Goal: Navigation & Orientation: Understand site structure

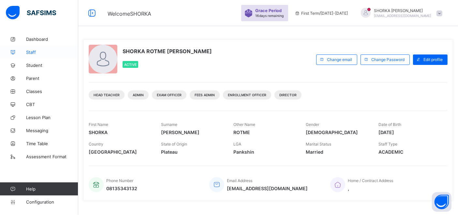
click at [34, 54] on span "Staff" at bounding box center [52, 52] width 52 height 5
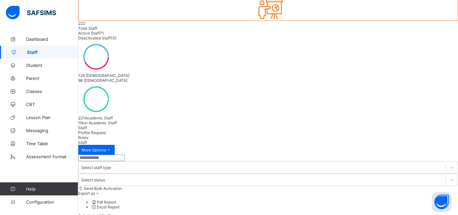
scroll to position [6, 0]
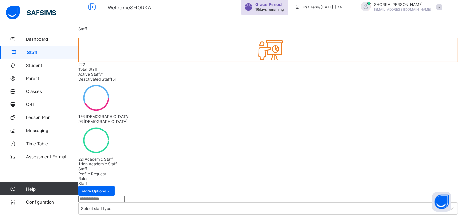
click at [113, 196] on input "text" at bounding box center [101, 199] width 46 height 7
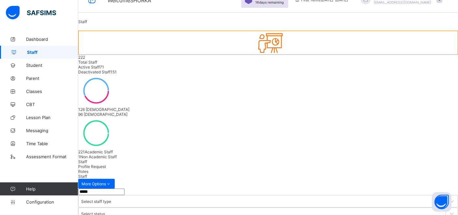
scroll to position [18, 0]
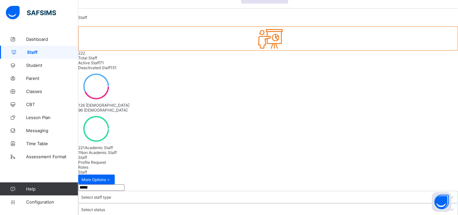
type input "*****"
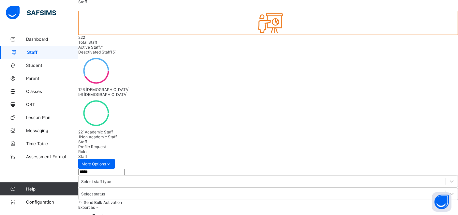
scroll to position [47, 0]
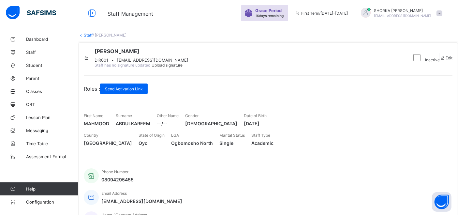
scroll to position [36, 0]
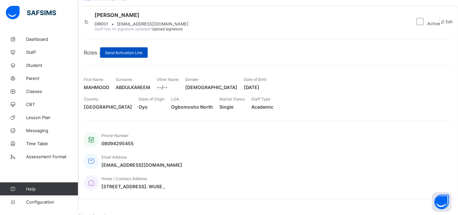
click at [143, 55] on span "Send Activation Link" at bounding box center [124, 52] width 38 height 5
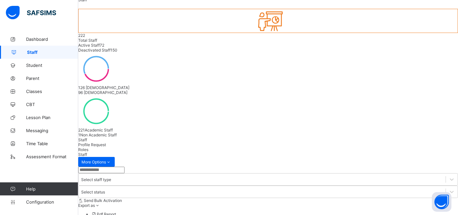
scroll to position [47, 0]
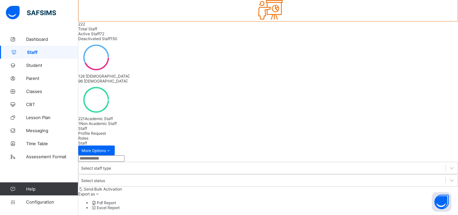
click at [100, 191] on icon at bounding box center [98, 193] width 6 height 5
click at [360, 200] on li "Pdf Report" at bounding box center [274, 202] width 367 height 5
click at [47, 118] on span "Lesson Plan" at bounding box center [52, 117] width 52 height 5
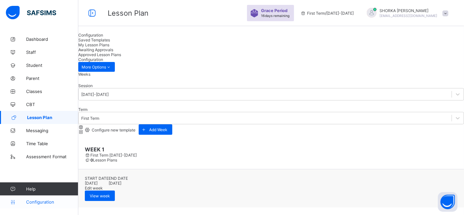
click at [38, 202] on span "Configuration" at bounding box center [52, 201] width 52 height 5
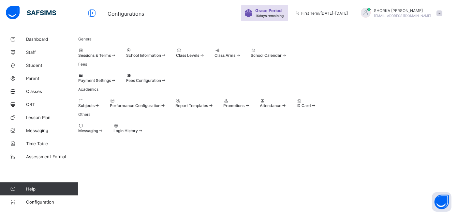
scroll to position [39, 0]
click at [116, 78] on div "Payment Settings" at bounding box center [97, 80] width 38 height 5
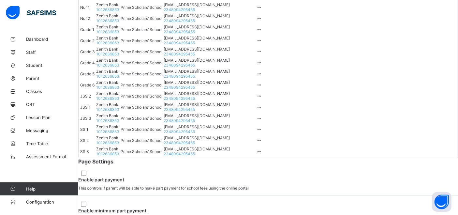
scroll to position [220, 0]
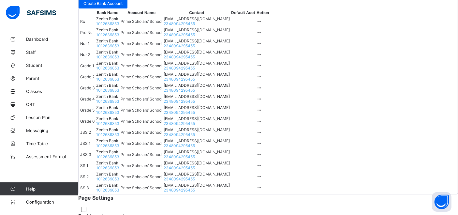
click at [262, 24] on icon at bounding box center [260, 21] width 6 height 5
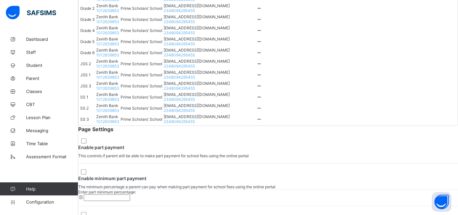
scroll to position [329, 0]
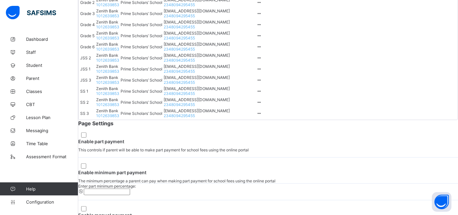
click at [362, 23] on div "Bank Account Create Bank Account Bank Name Account Name Contact Default Acct Ac…" at bounding box center [268, 1] width 379 height 235
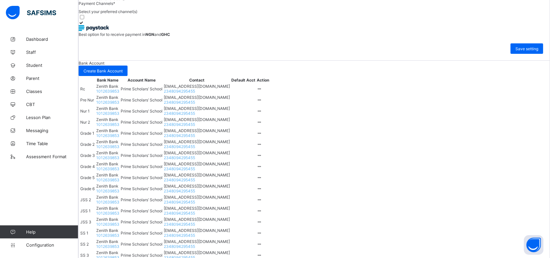
scroll to position [141, 0]
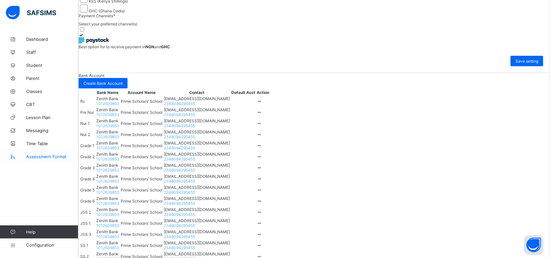
click at [33, 159] on span "Assessment Format" at bounding box center [52, 156] width 52 height 5
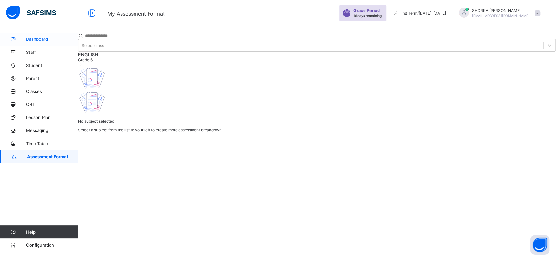
click at [38, 40] on span "Dashboard" at bounding box center [52, 39] width 52 height 5
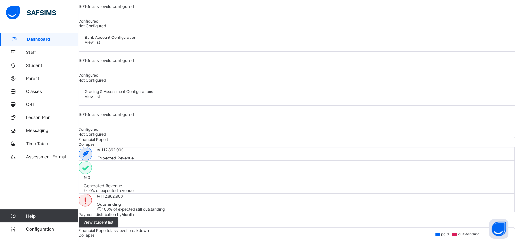
scroll to position [226, 0]
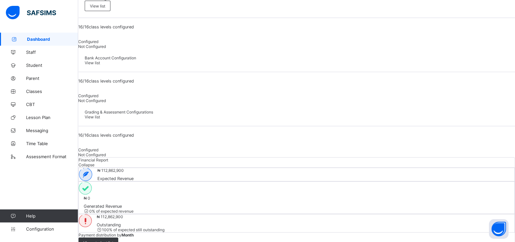
click at [365, 157] on div "Financial Report Collapse" at bounding box center [297, 162] width 436 height 10
click at [95, 162] on span "Collapse" at bounding box center [87, 164] width 16 height 5
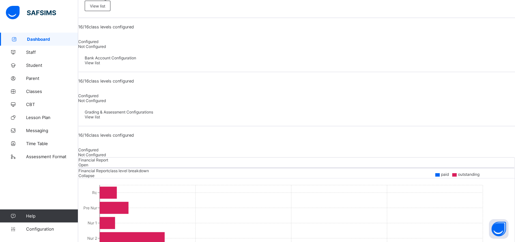
click at [88, 162] on span "Open" at bounding box center [84, 164] width 10 height 5
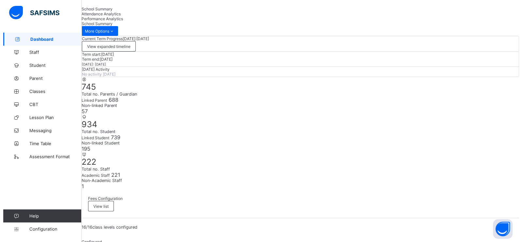
scroll to position [0, 0]
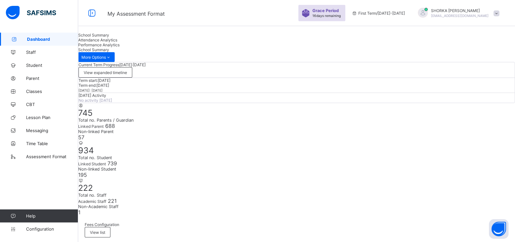
click at [127, 75] on span "View expanded timeline" at bounding box center [105, 72] width 43 height 5
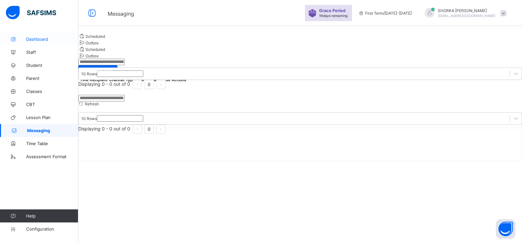
click at [38, 39] on span "Dashboard" at bounding box center [52, 39] width 52 height 5
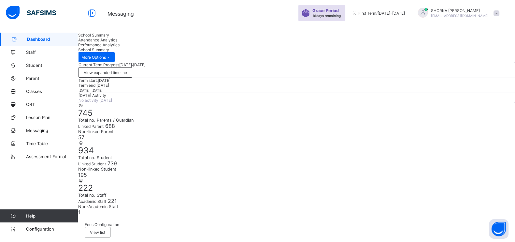
click at [117, 42] on span "Attendance Analytics" at bounding box center [97, 39] width 39 height 5
click at [120, 47] on span "Performance Analytics" at bounding box center [98, 44] width 41 height 5
click at [111, 37] on div "School Summary" at bounding box center [296, 35] width 437 height 5
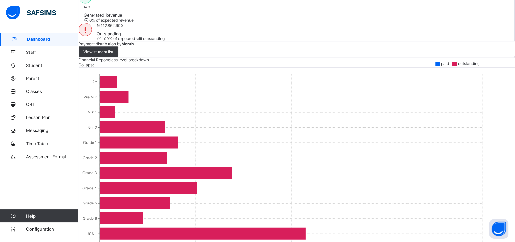
scroll to position [433, 0]
